Goal: Information Seeking & Learning: Compare options

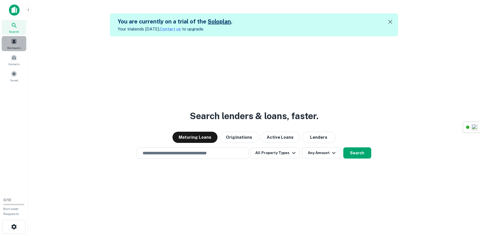
click at [16, 46] on span "Borrowers" at bounding box center [13, 48] width 13 height 4
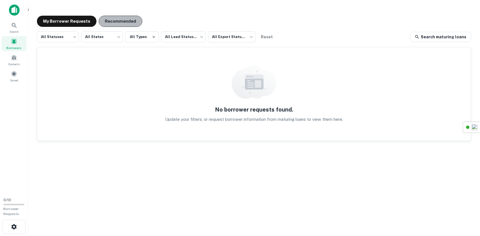
click at [117, 22] on button "Recommended" at bounding box center [121, 21] width 44 height 11
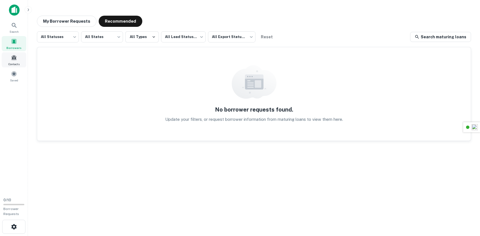
click at [17, 61] on div "Contacts" at bounding box center [14, 59] width 25 height 15
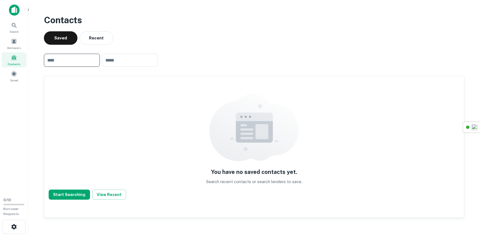
click at [76, 61] on input "text" at bounding box center [72, 60] width 56 height 13
drag, startPoint x: 12, startPoint y: 43, endPoint x: 19, endPoint y: 23, distance: 20.8
click at [12, 42] on span at bounding box center [14, 41] width 6 height 6
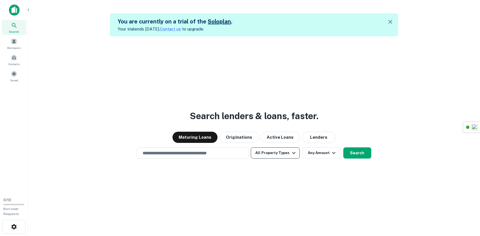
click at [292, 154] on icon "button" at bounding box center [293, 152] width 7 height 7
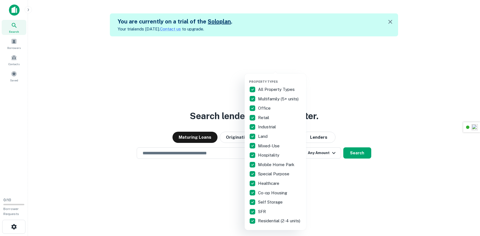
drag, startPoint x: 329, startPoint y: 182, endPoint x: 327, endPoint y: 170, distance: 12.2
click at [329, 181] on div at bounding box center [240, 118] width 480 height 236
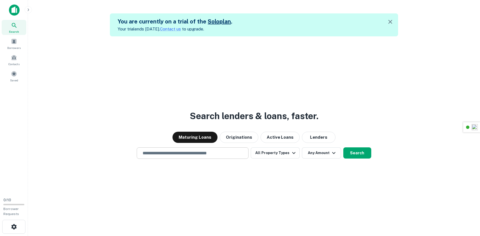
click at [222, 156] on div "​" at bounding box center [193, 152] width 112 height 11
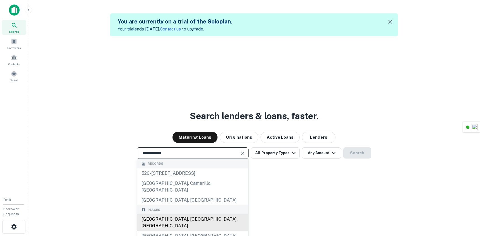
click at [177, 214] on div "[GEOGRAPHIC_DATA], [GEOGRAPHIC_DATA], [GEOGRAPHIC_DATA]" at bounding box center [192, 222] width 111 height 17
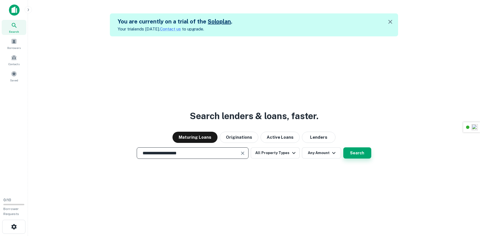
type input "**********"
click at [360, 155] on button "Search" at bounding box center [357, 152] width 28 height 11
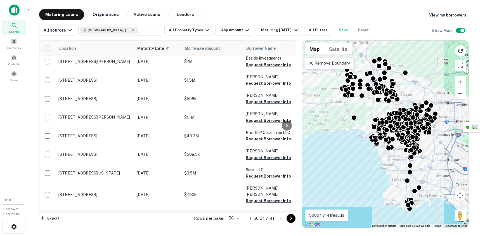
scroll to position [507, 0]
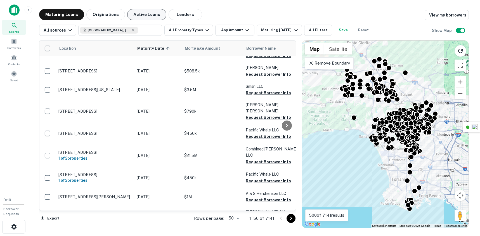
drag, startPoint x: 104, startPoint y: 15, endPoint x: 129, endPoint y: 16, distance: 25.4
click at [104, 15] on button "Originations" at bounding box center [105, 14] width 39 height 11
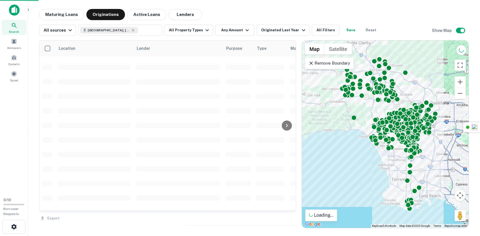
scroll to position [507, 0]
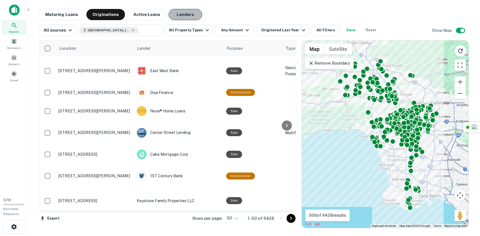
click at [176, 15] on button "Lenders" at bounding box center [186, 14] width 34 height 11
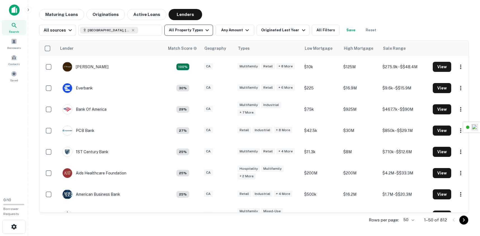
click at [196, 31] on button "All Property Types" at bounding box center [188, 30] width 49 height 11
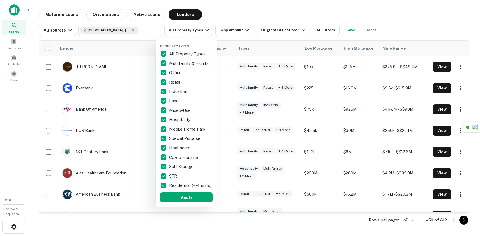
click at [145, 50] on div at bounding box center [240, 118] width 480 height 236
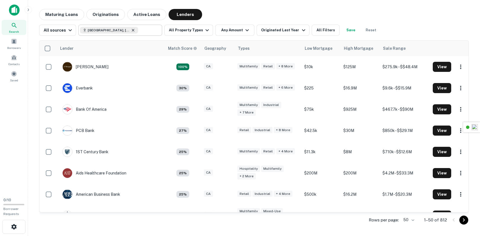
click at [131, 30] on icon at bounding box center [133, 30] width 4 height 4
type input "**********"
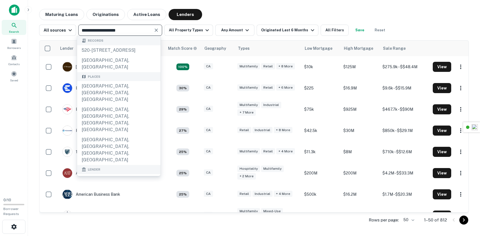
click at [156, 30] on icon "Clear" at bounding box center [156, 30] width 6 height 6
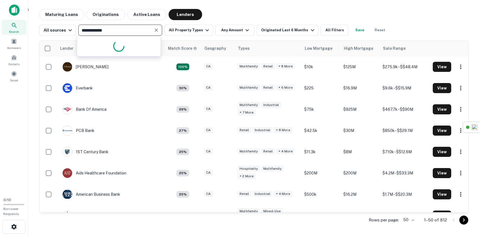
type input "**********"
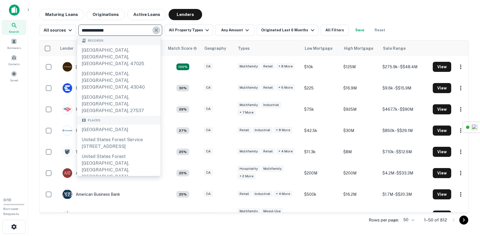
click at [158, 31] on button "Clear" at bounding box center [156, 30] width 8 height 8
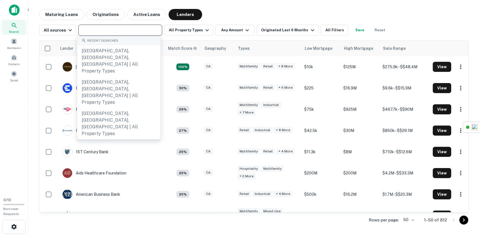
click at [37, 37] on div "Maturing Loans Originations Active Loans Lenders All sources ​ All Property Typ…" at bounding box center [253, 118] width 443 height 219
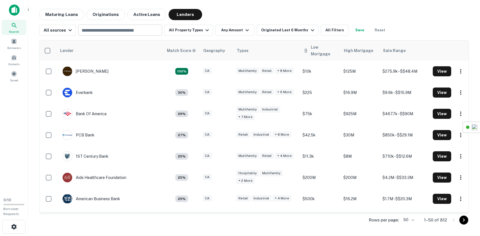
click at [315, 51] on div "Low Mortgage" at bounding box center [324, 50] width 26 height 13
click at [315, 55] on div "Low Mortgage" at bounding box center [324, 50] width 26 height 13
click at [307, 51] on icon at bounding box center [306, 50] width 6 height 7
click at [319, 50] on div "Low Mortgage" at bounding box center [324, 50] width 26 height 13
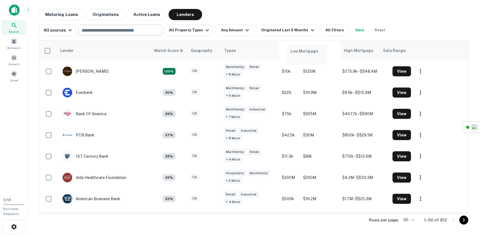
drag, startPoint x: 322, startPoint y: 51, endPoint x: 309, endPoint y: 56, distance: 14.2
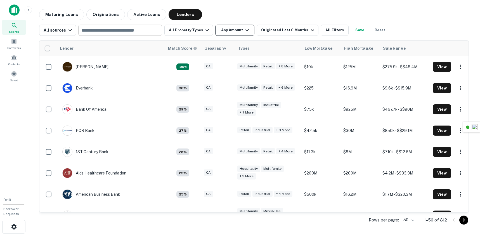
click at [245, 30] on icon "button" at bounding box center [246, 30] width 3 height 2
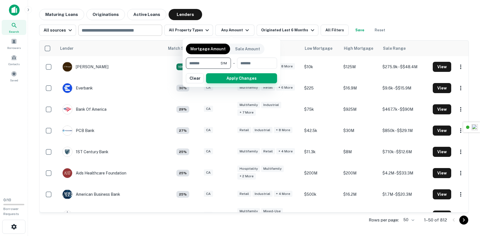
type input "*******"
click at [248, 79] on button "Apply Changes" at bounding box center [241, 78] width 71 height 10
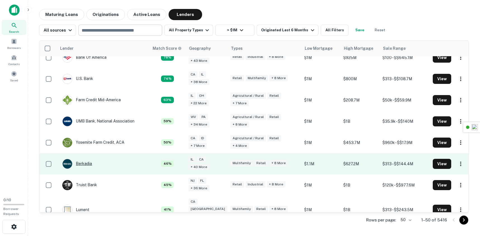
scroll to position [60, 0]
